Goal: Transaction & Acquisition: Subscribe to service/newsletter

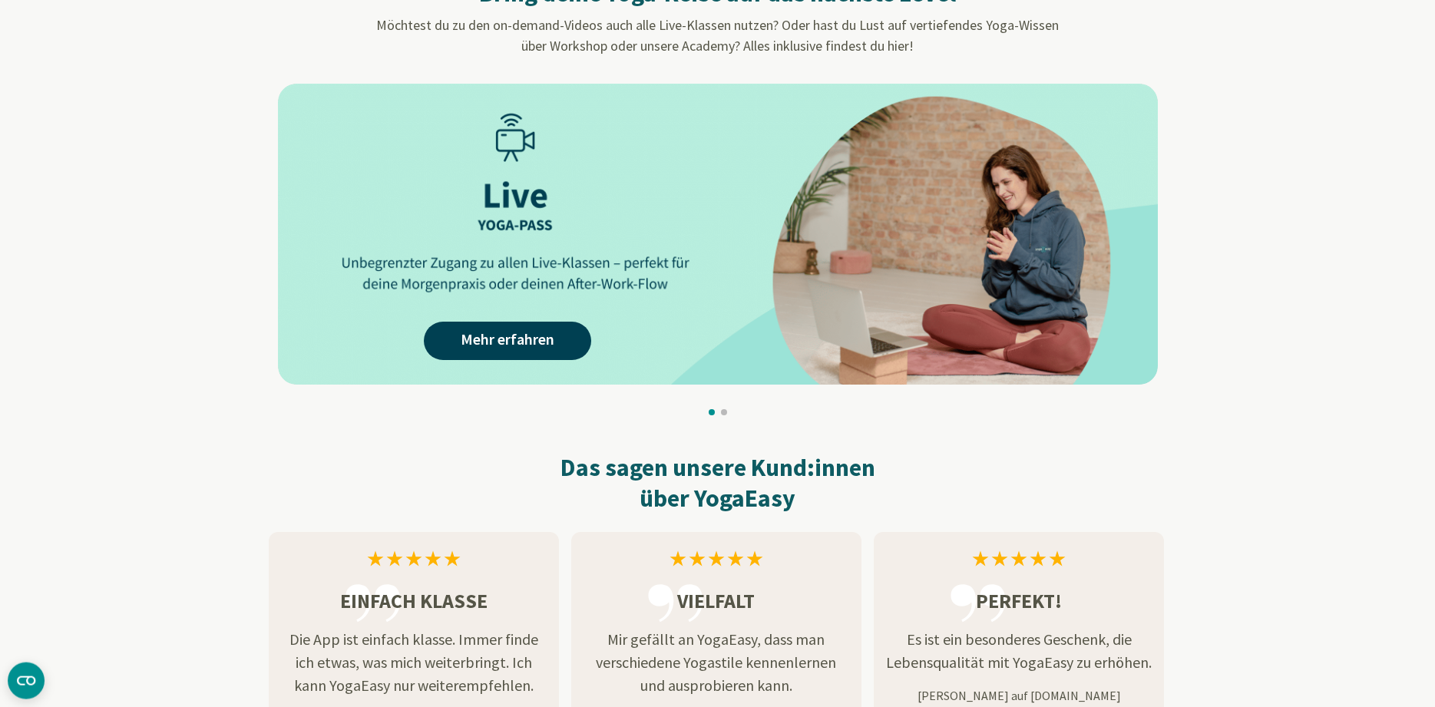
scroll to position [1410, 0]
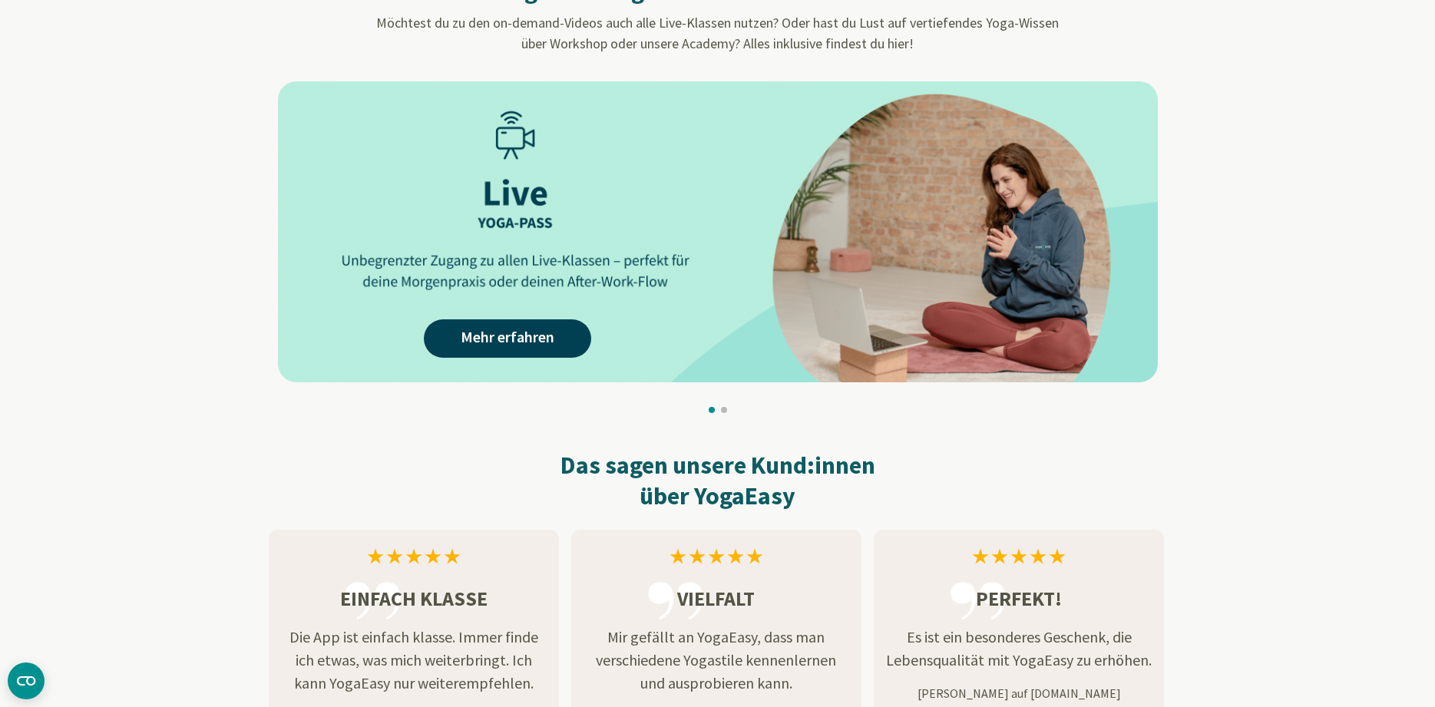
click at [507, 329] on div "Mehr erfahren Mehr erfahren Mehr erfahren Mehr erfahren Mehr erfahren Mehr erfa…" at bounding box center [1167, 231] width 5390 height 301
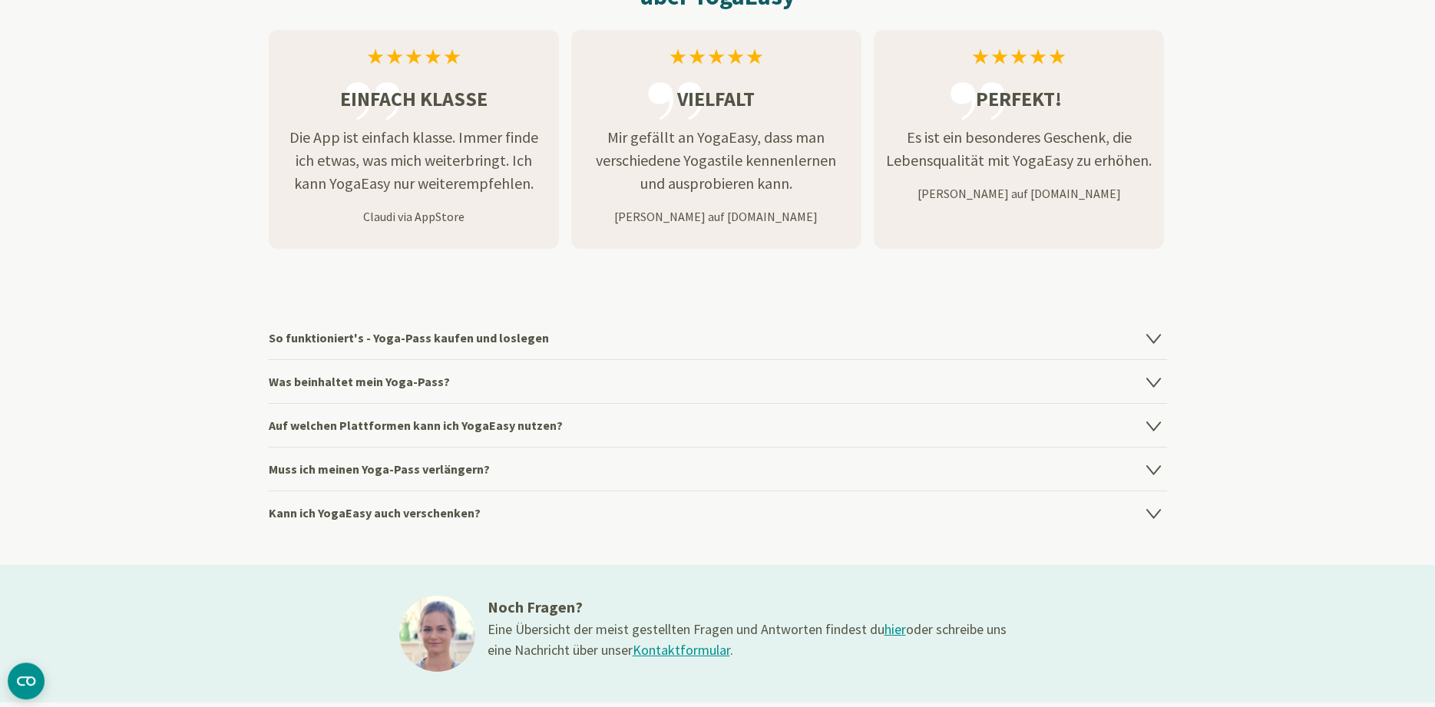
scroll to position [1958, 0]
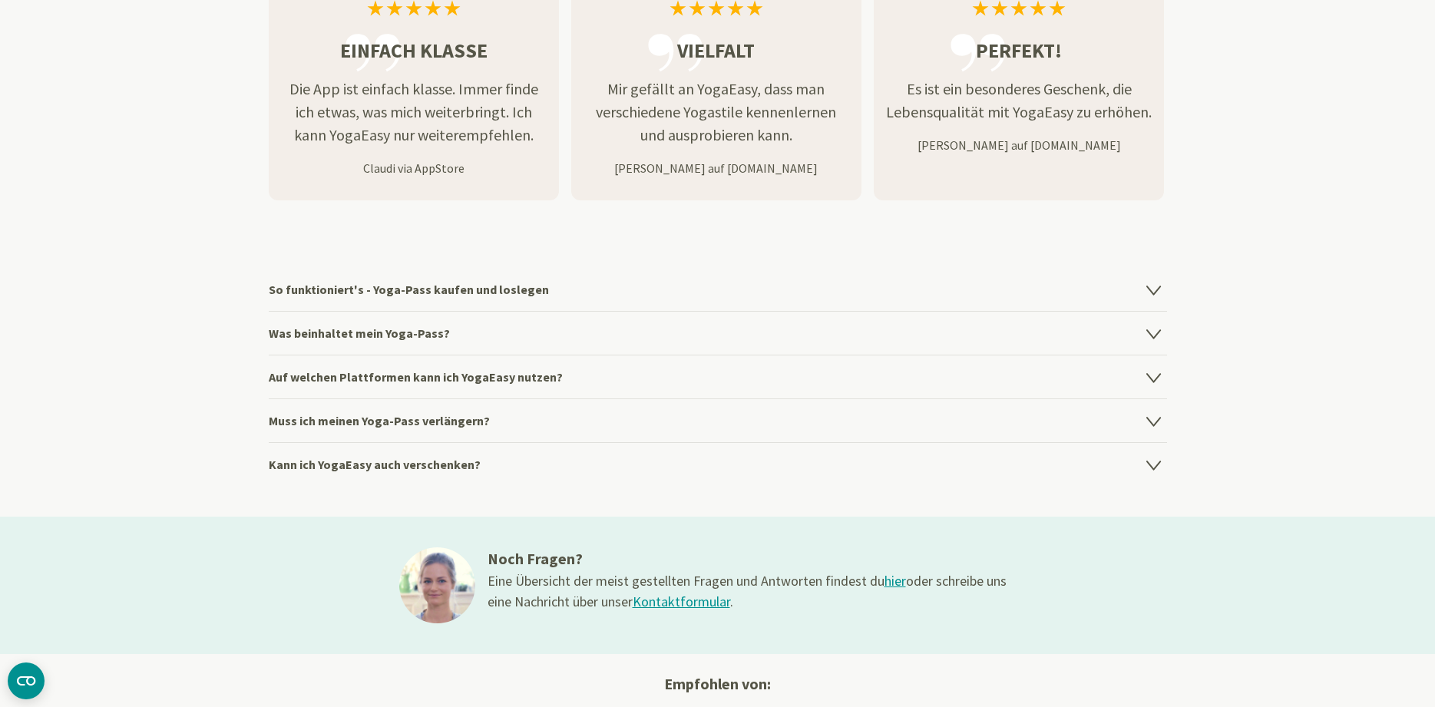
click at [501, 289] on h4 "So funktioniert's - Yoga-Pass kaufen und loslegen" at bounding box center [718, 289] width 898 height 43
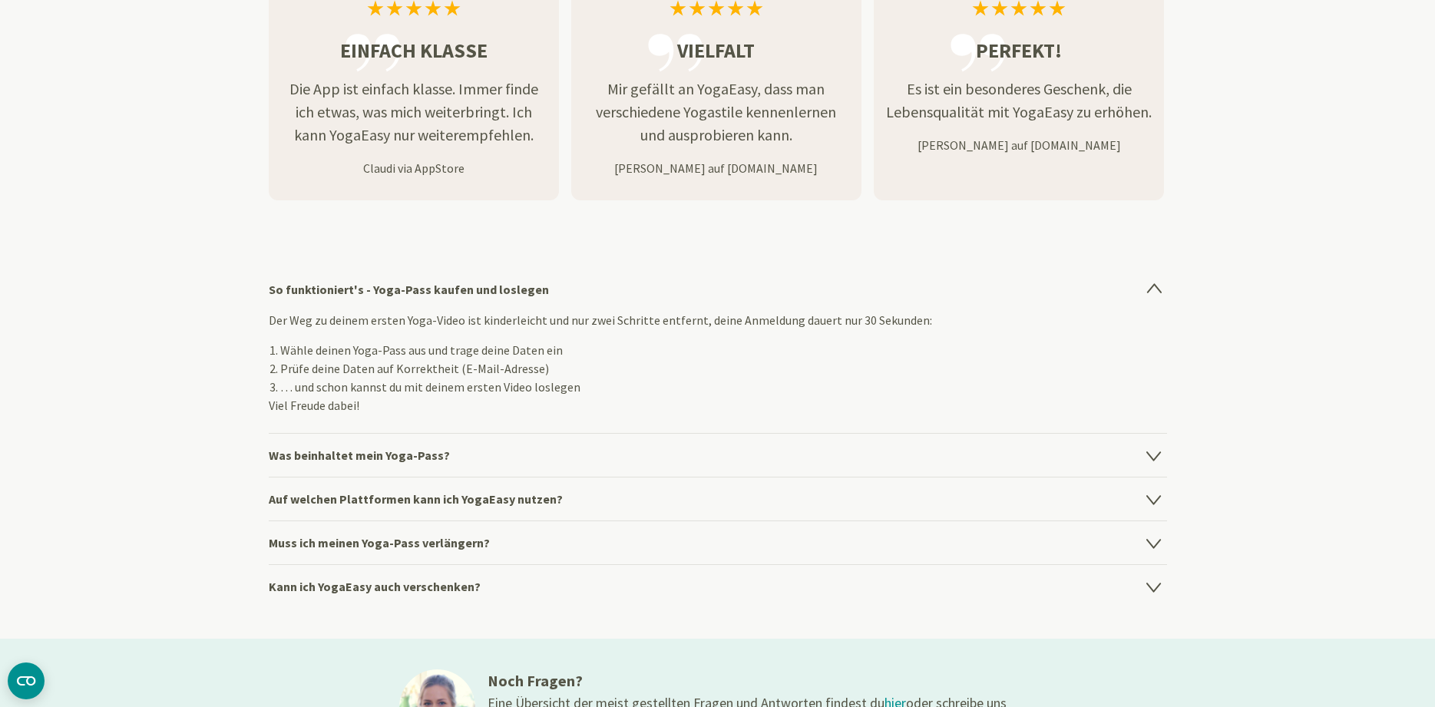
click at [501, 289] on h4 "So funktioniert's - Yoga-Pass kaufen und loslegen" at bounding box center [718, 289] width 898 height 43
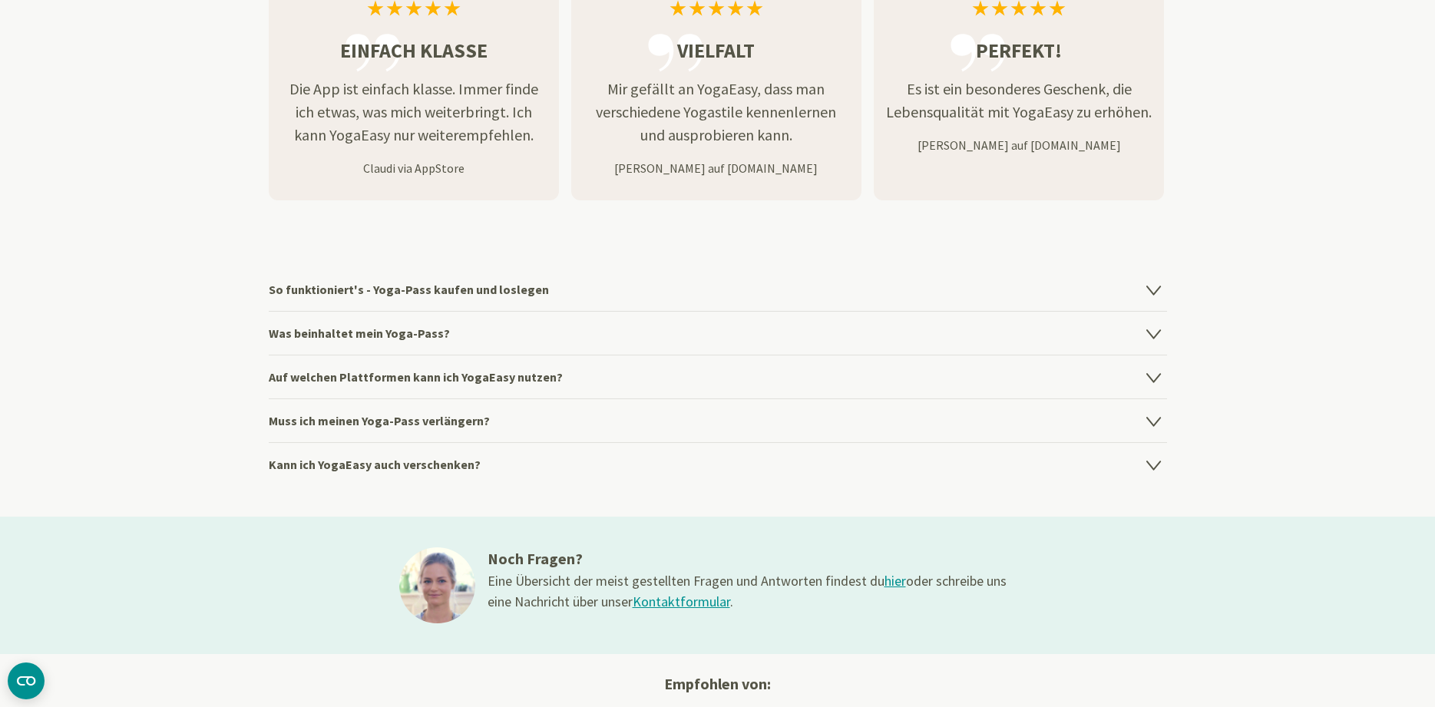
click at [387, 331] on h4 "Was beinhaltet mein Yoga-Pass?" at bounding box center [718, 333] width 898 height 44
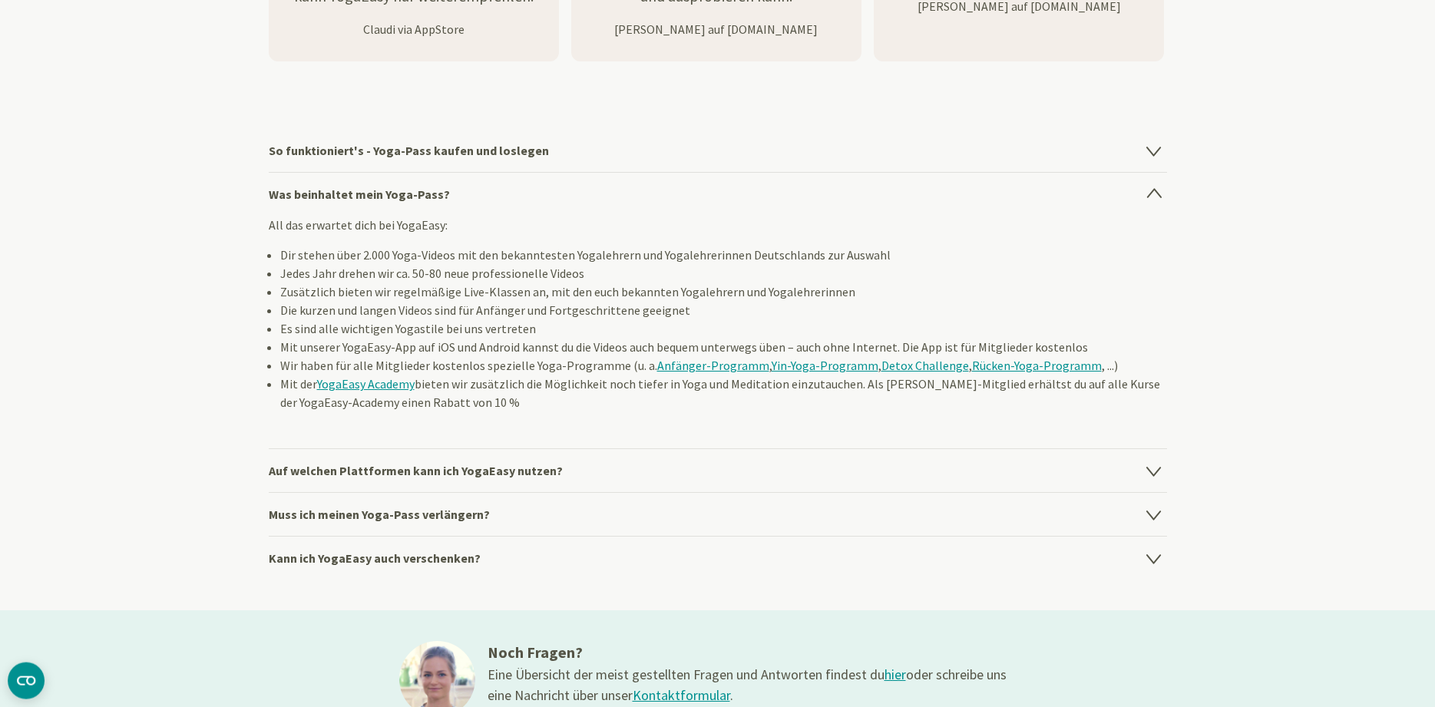
scroll to position [2193, 0]
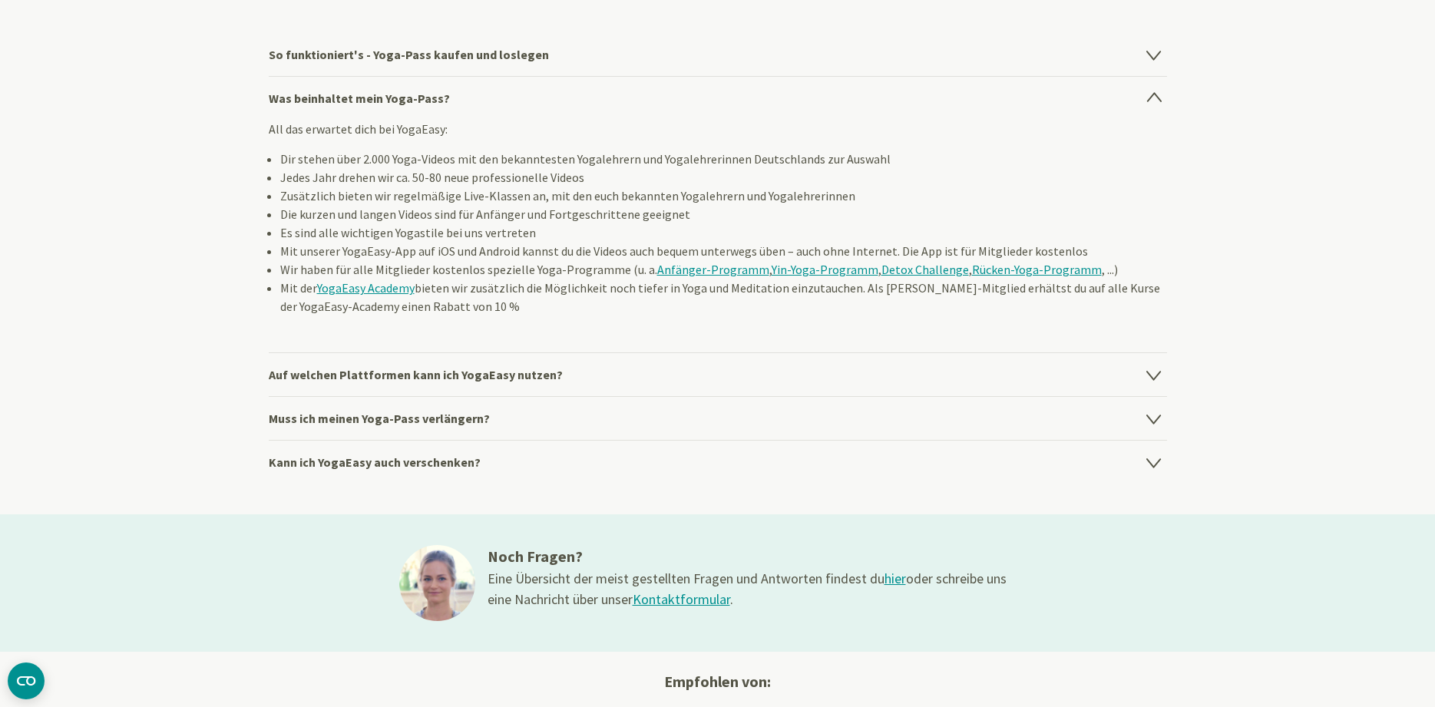
click at [484, 368] on h4 "Auf welchen Plattformen kann ich YogaEasy nutzen?" at bounding box center [718, 374] width 898 height 44
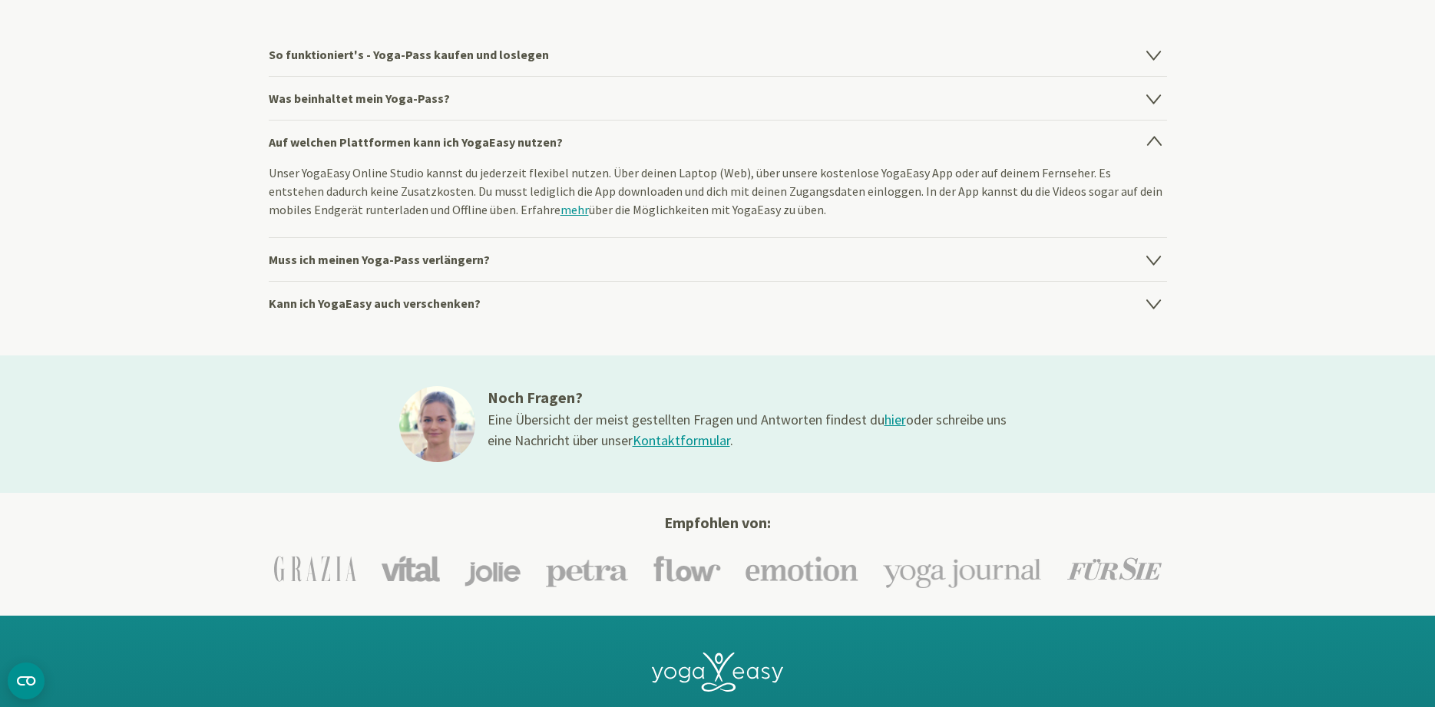
click at [435, 300] on h4 "Kann ich YogaEasy auch verschenken?" at bounding box center [718, 303] width 898 height 44
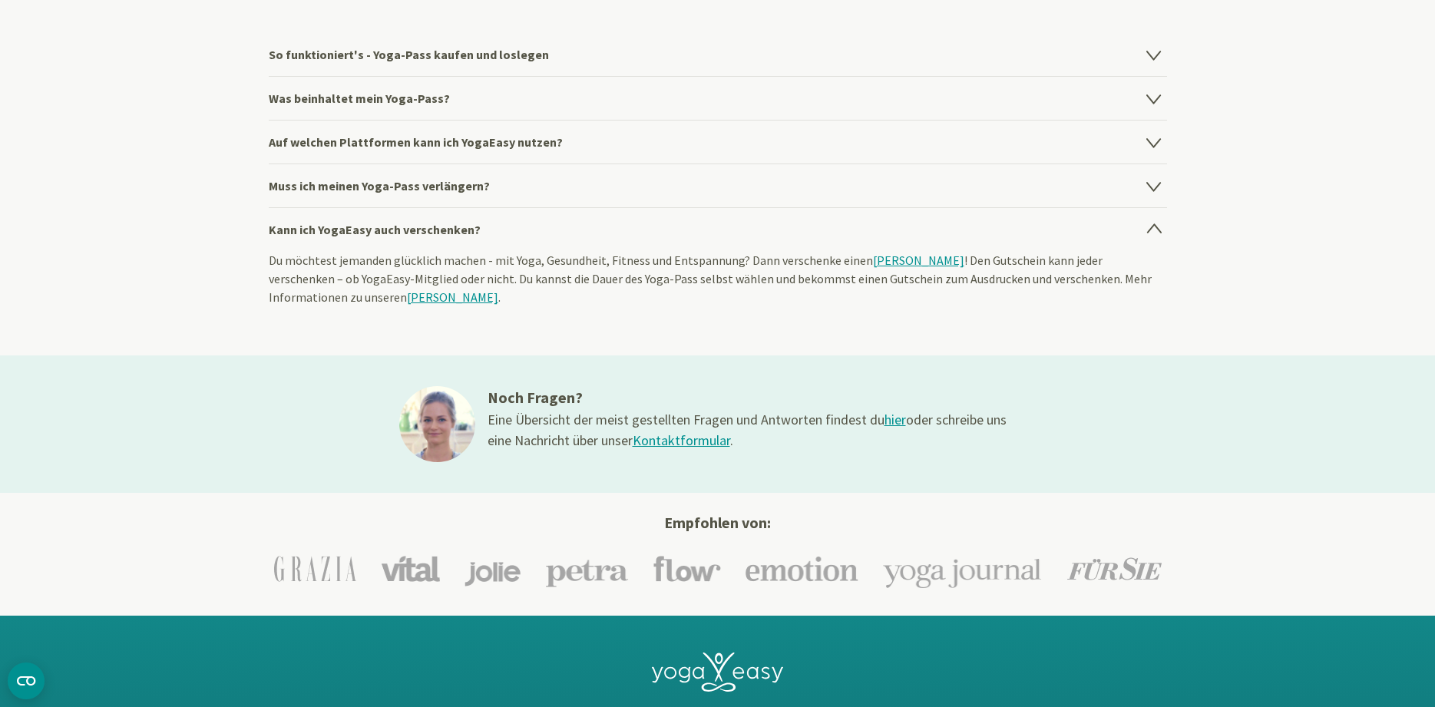
click at [425, 222] on h4 "Kann ich YogaEasy auch verschenken?" at bounding box center [718, 229] width 898 height 44
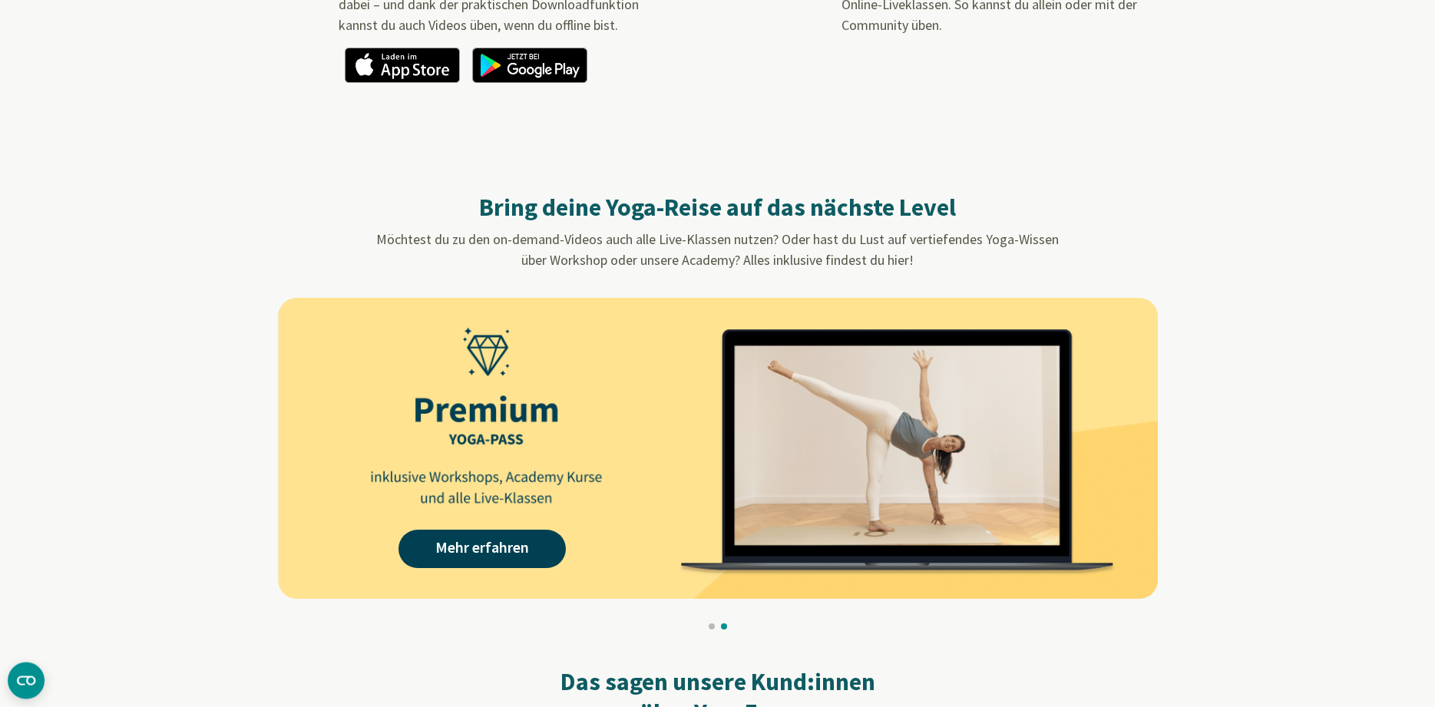
scroll to position [1331, 0]
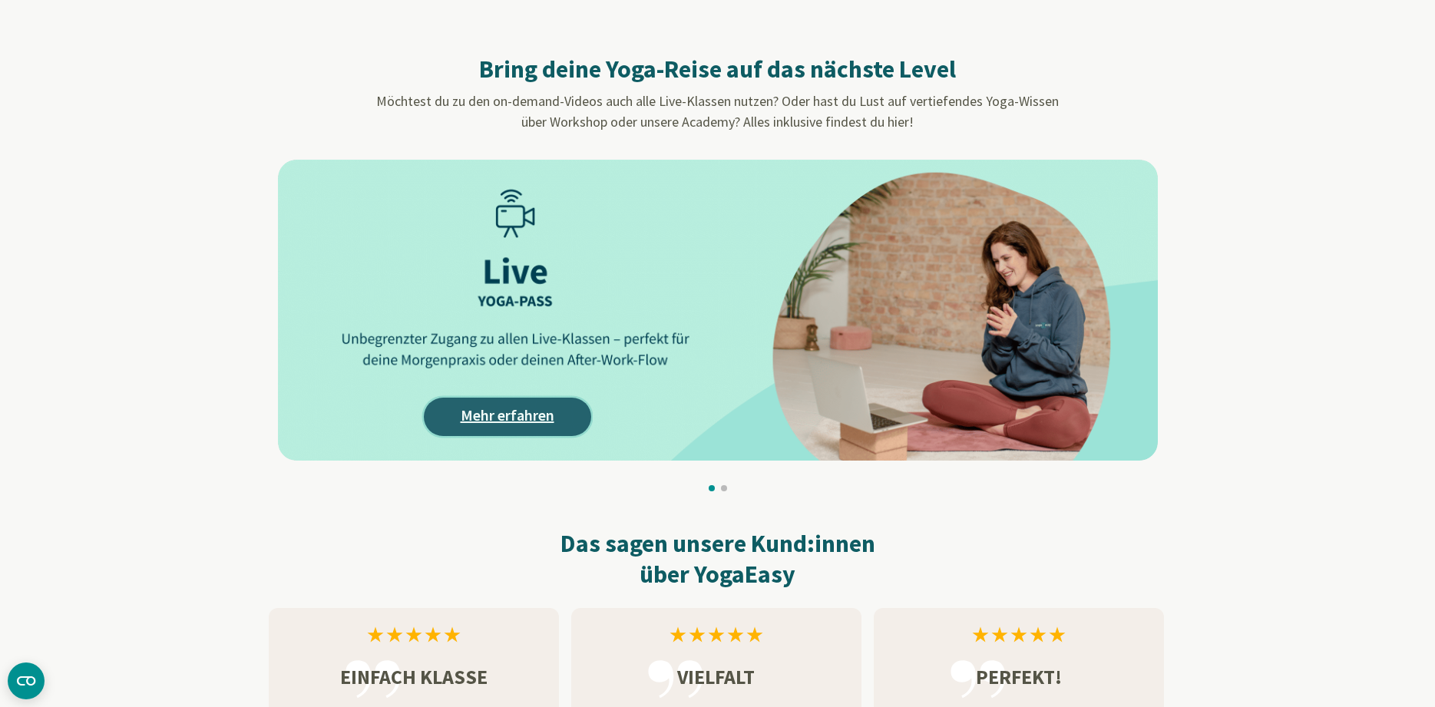
click at [502, 416] on link "Mehr erfahren" at bounding box center [507, 417] width 167 height 38
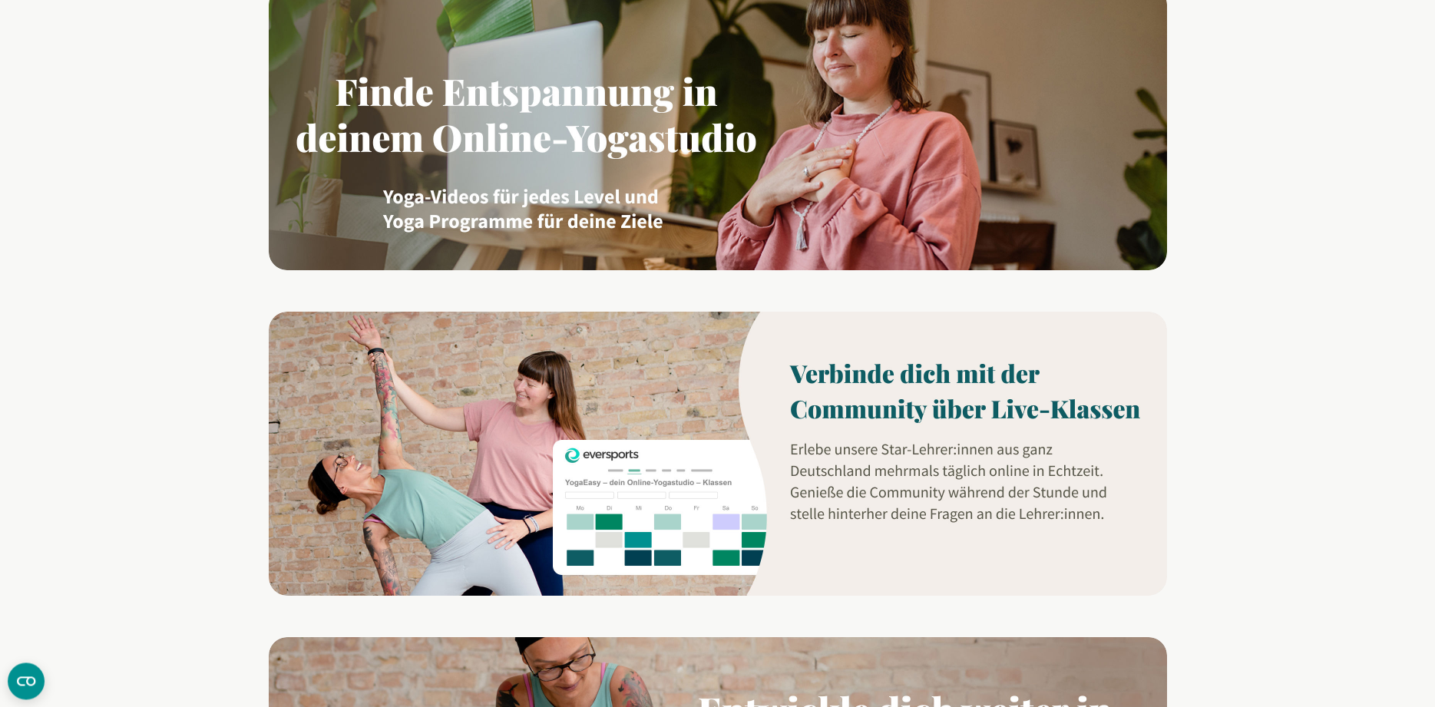
scroll to position [1018, 0]
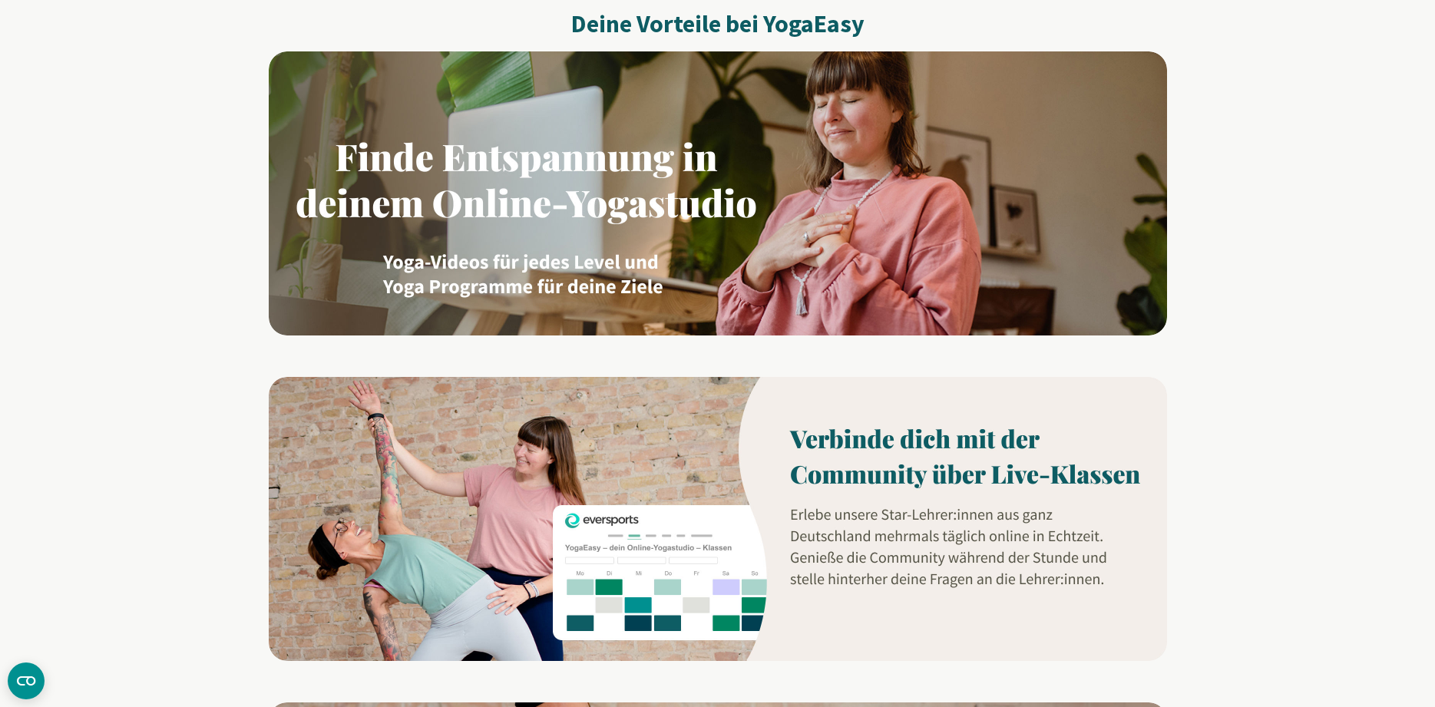
click at [863, 520] on img at bounding box center [718, 519] width 898 height 284
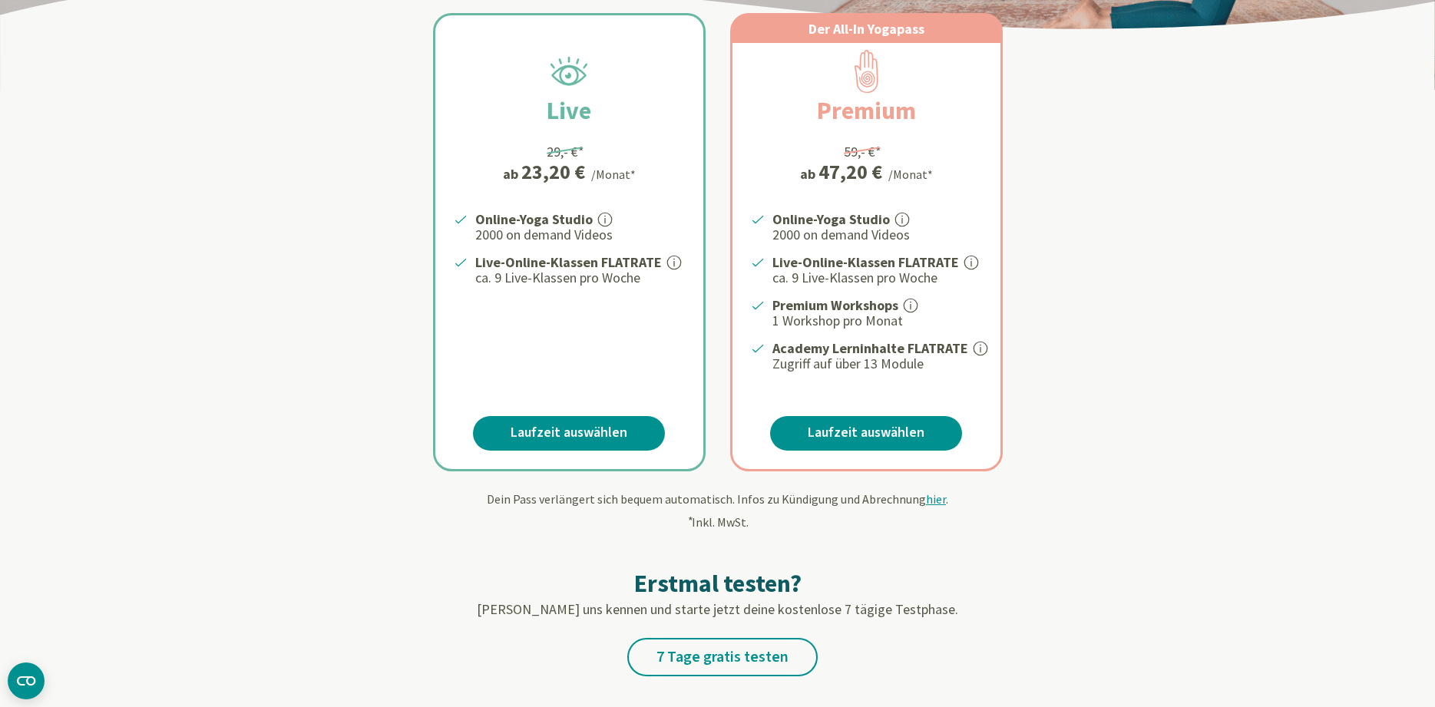
scroll to position [0, 0]
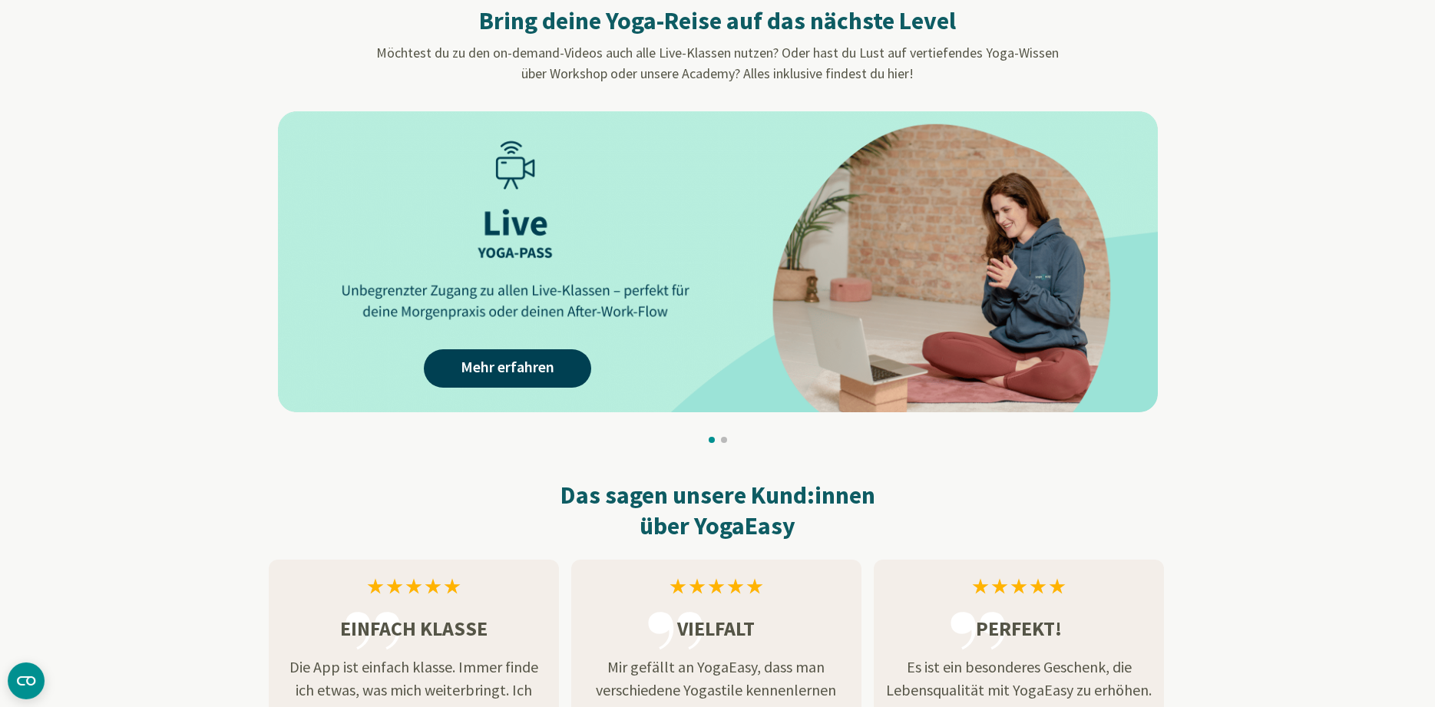
scroll to position [1488, 0]
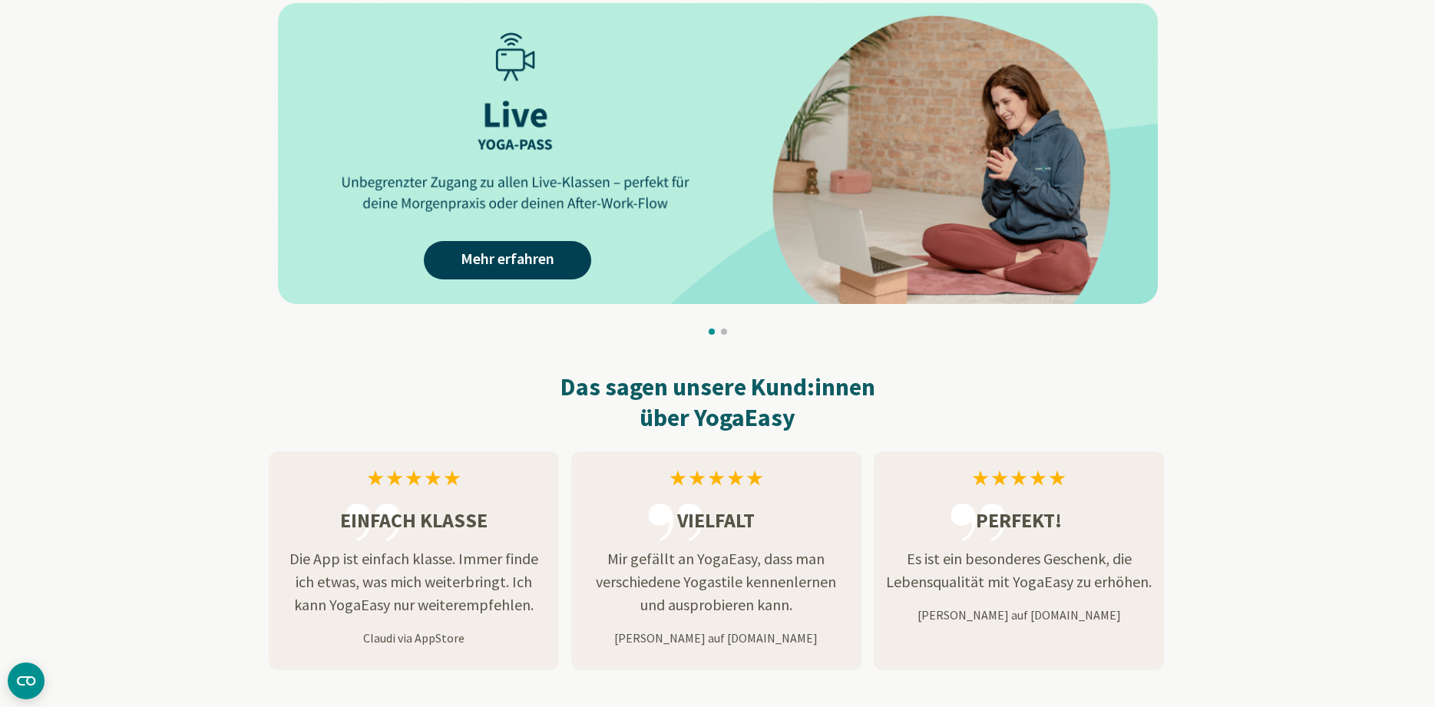
click at [725, 329] on button at bounding box center [724, 332] width 6 height 6
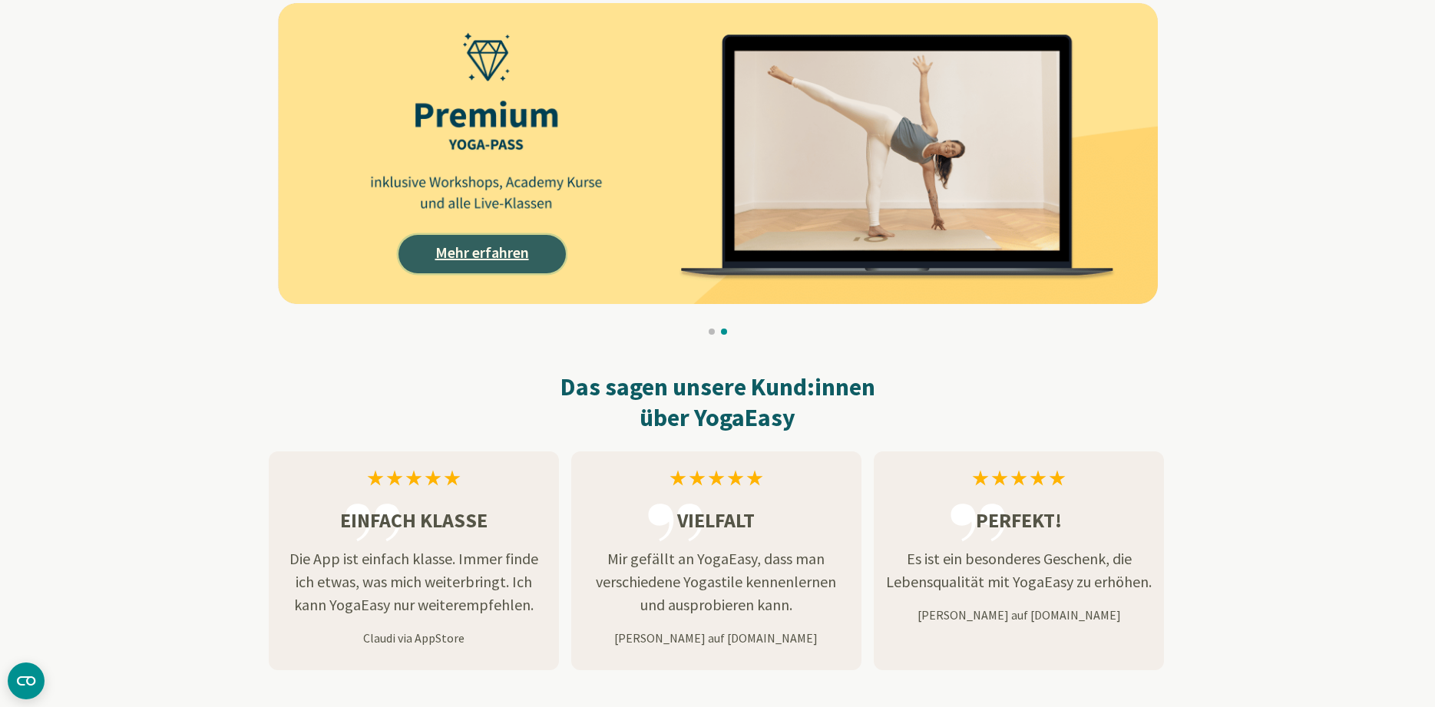
click at [479, 246] on link "Mehr erfahren" at bounding box center [481, 254] width 167 height 38
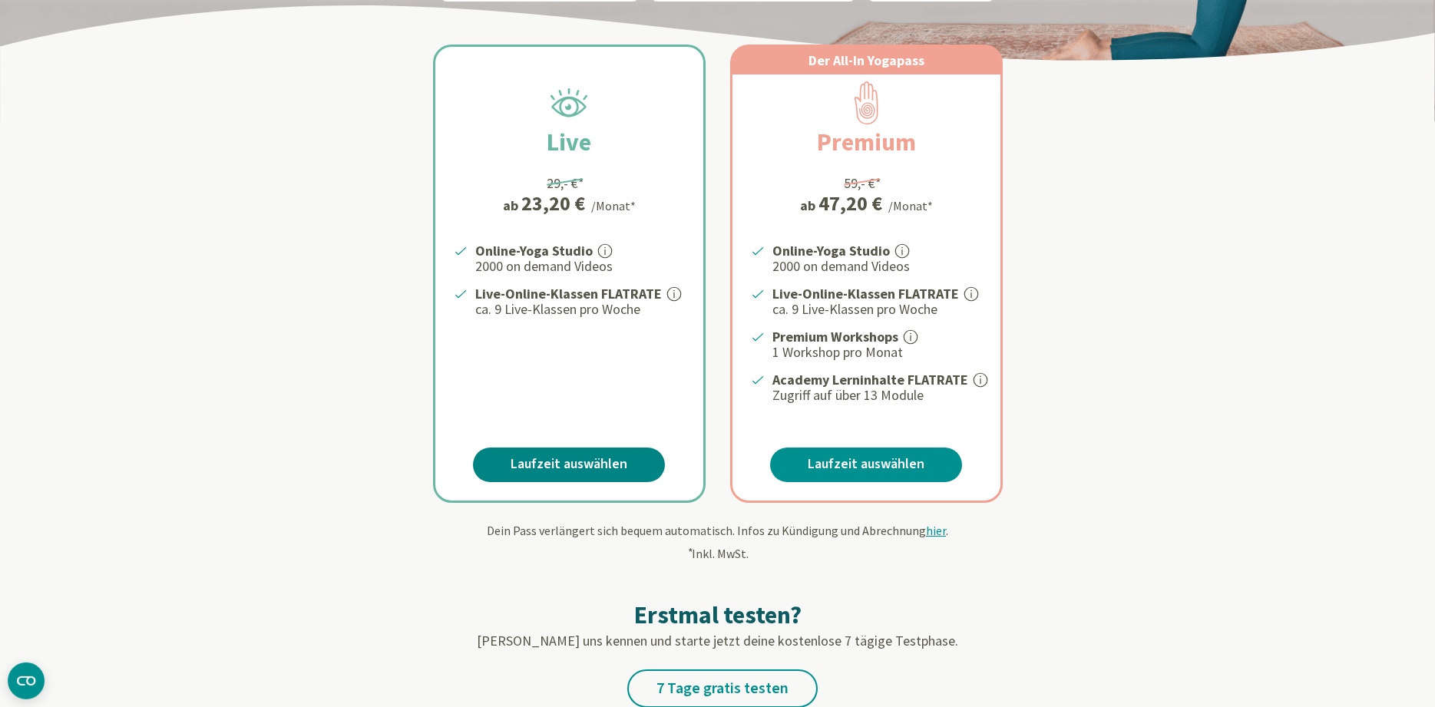
scroll to position [313, 0]
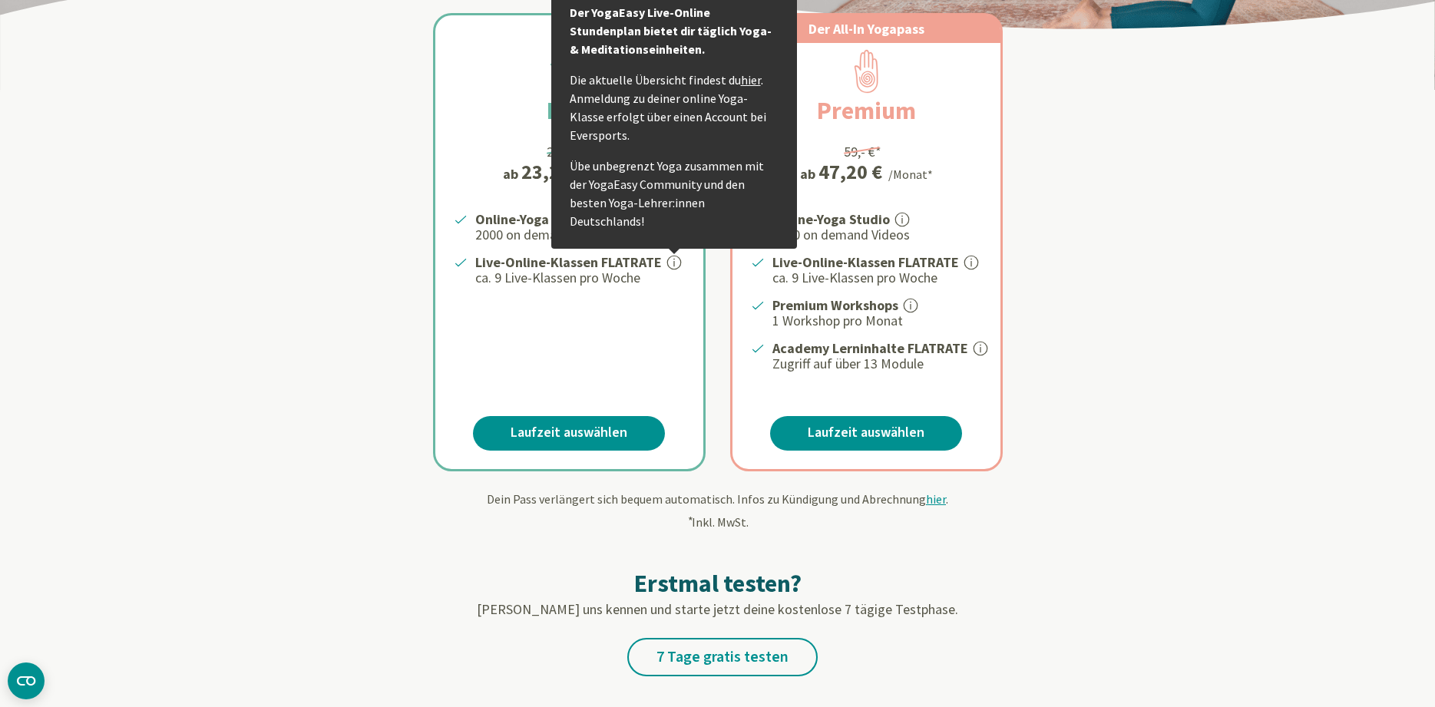
click at [749, 88] on link "hier" at bounding box center [751, 79] width 20 height 15
